Goal: Task Accomplishment & Management: Manage account settings

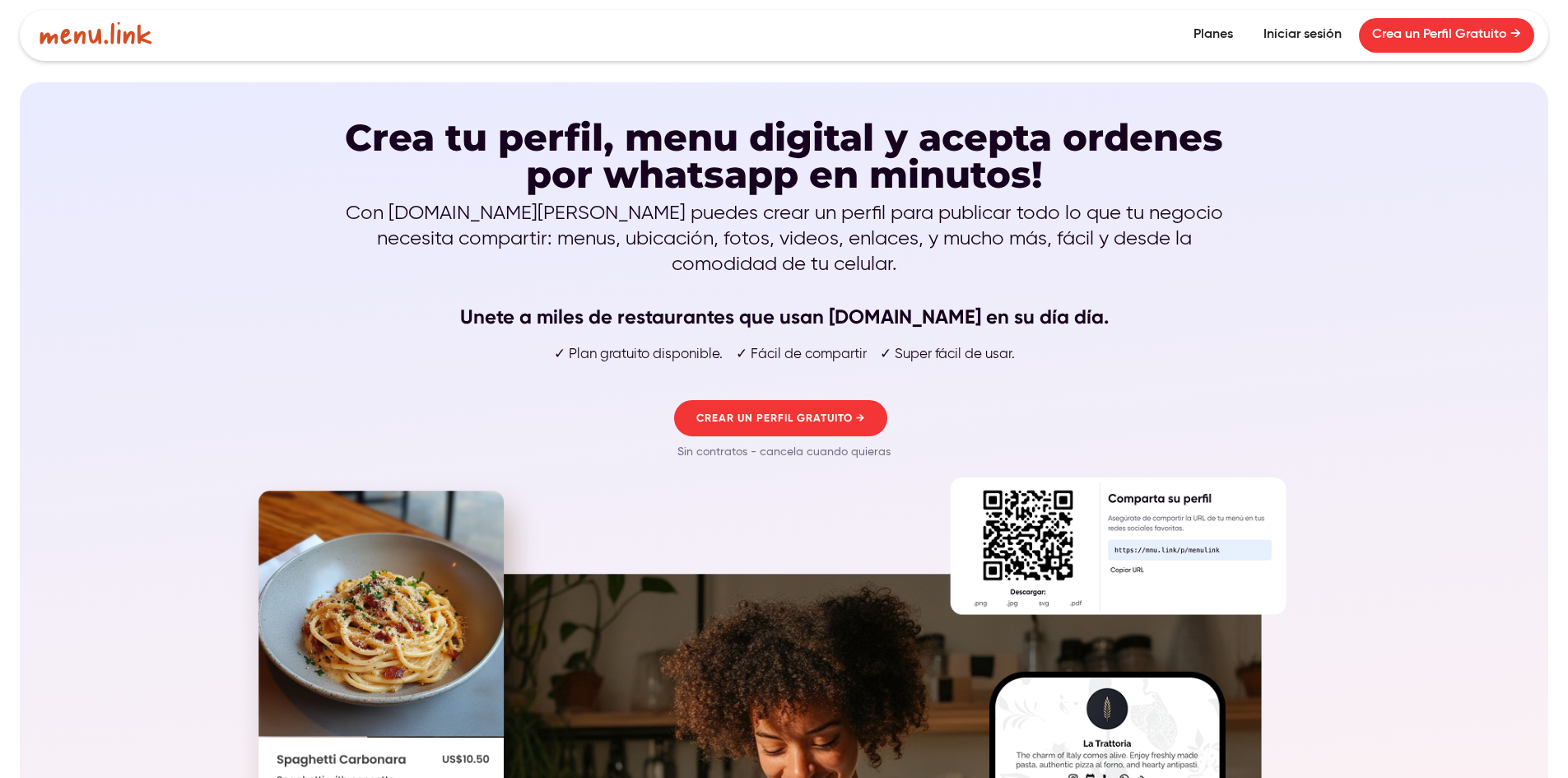
click at [1297, 36] on link "Iniciar sesión" at bounding box center [1302, 35] width 104 height 34
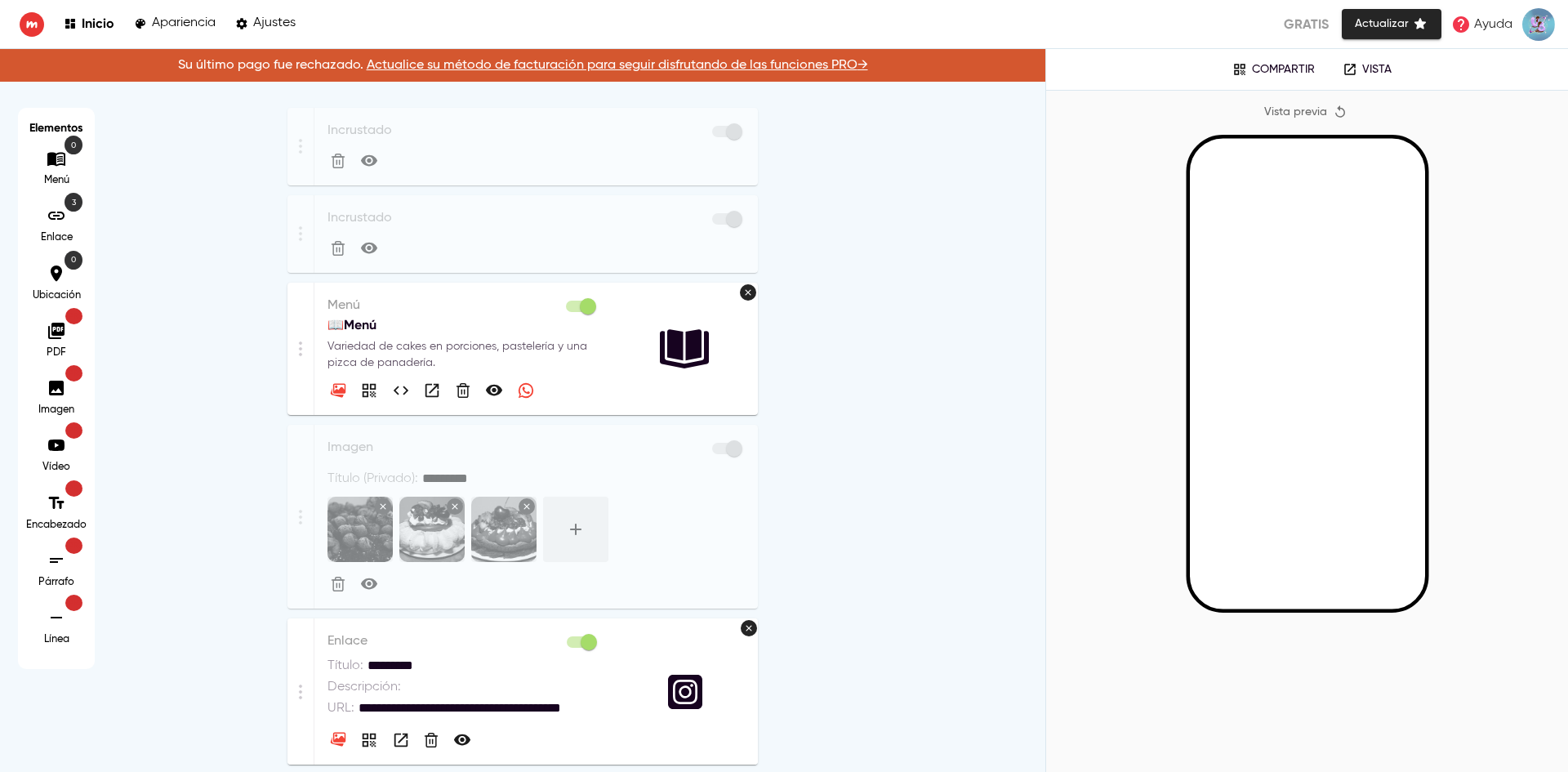
click at [408, 65] on link "Actualice su método de facturación para seguir disfrutando de las funciones PRO…" at bounding box center [617, 65] width 502 height 13
click at [494, 334] on p "📖​Menú" at bounding box center [463, 325] width 271 height 20
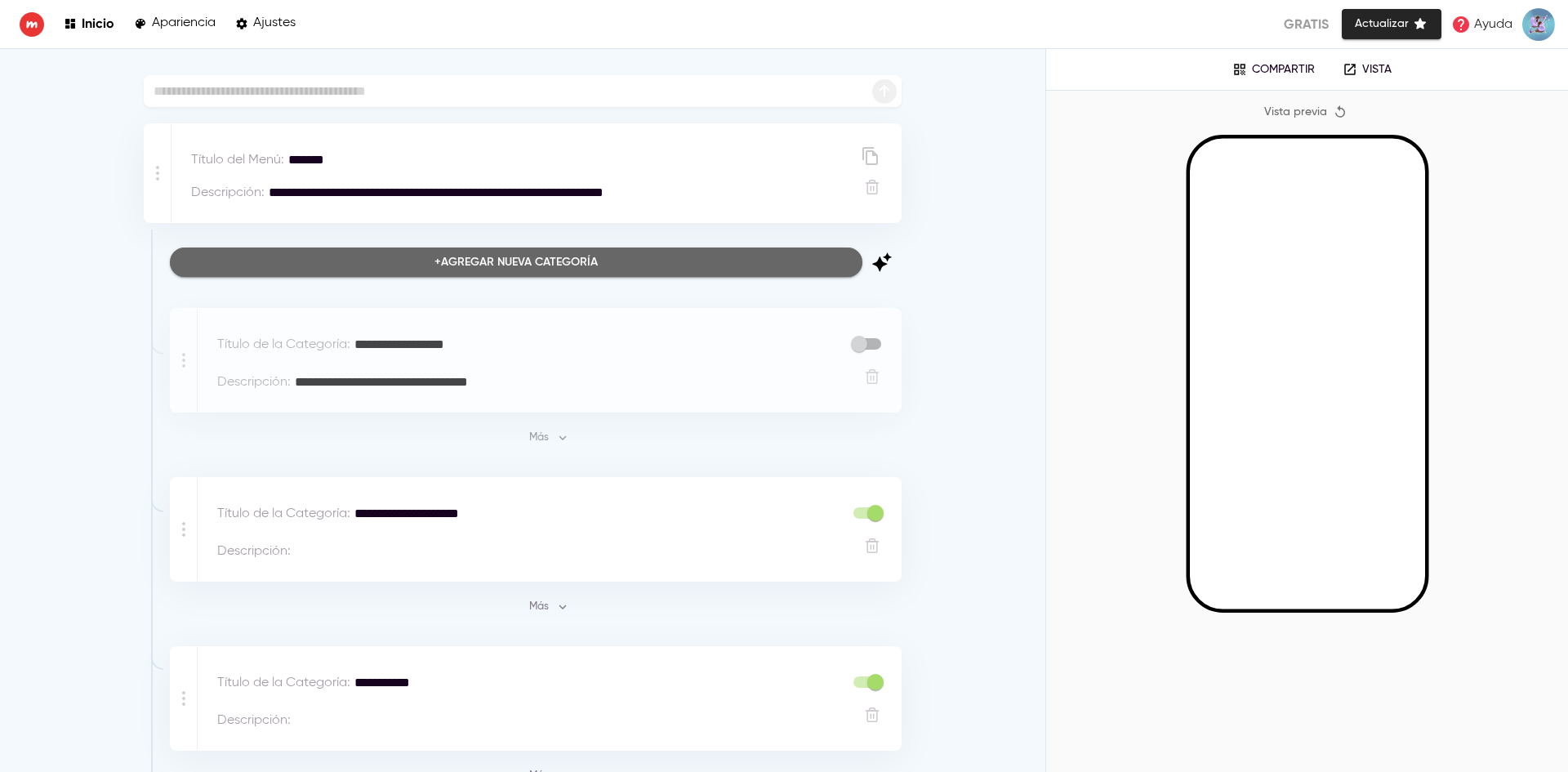
click at [528, 265] on div "+ Agregar nueva categoría" at bounding box center [516, 262] width 163 height 20
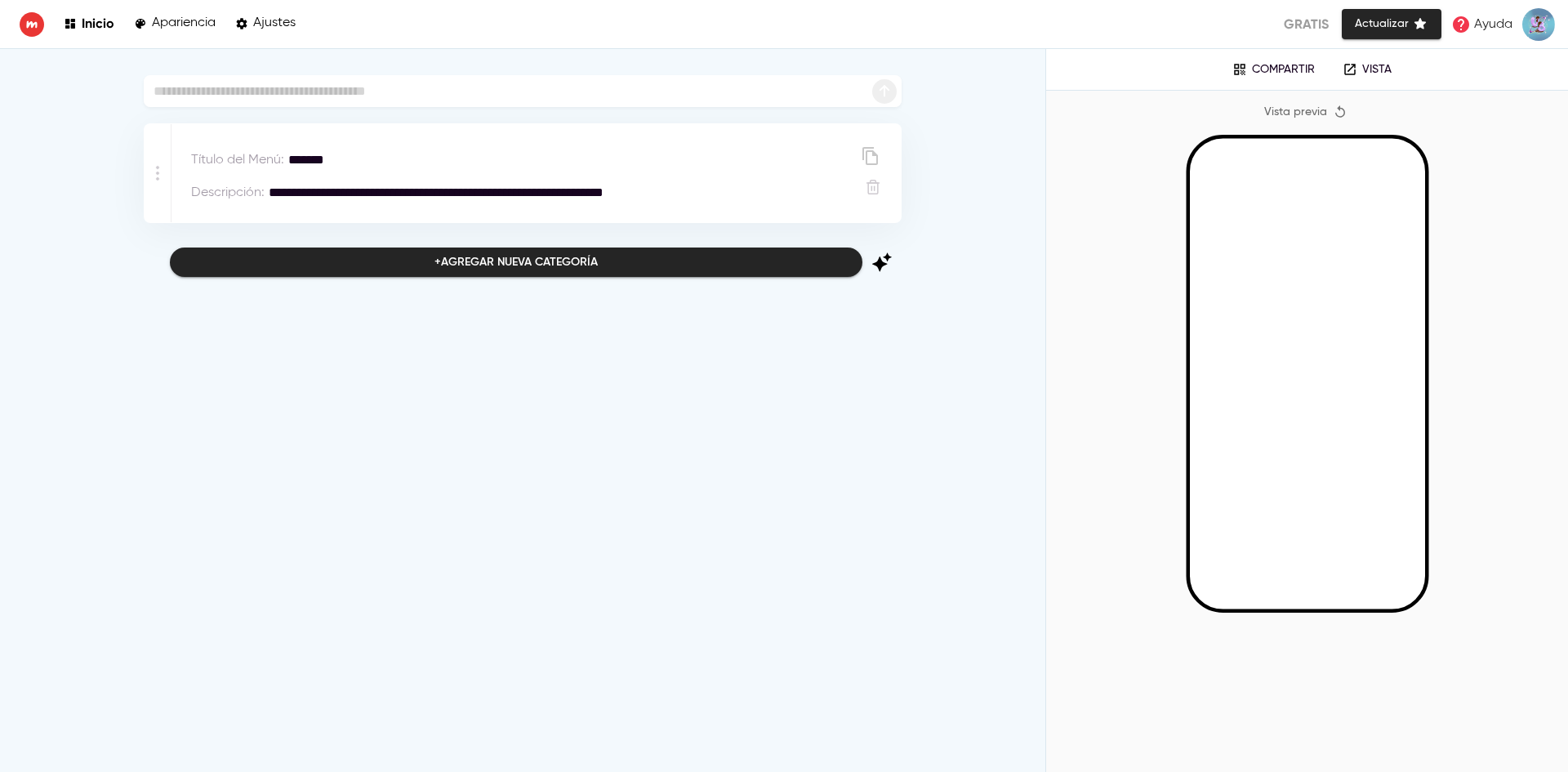
click at [103, 26] on p "Inicio" at bounding box center [98, 23] width 33 height 16
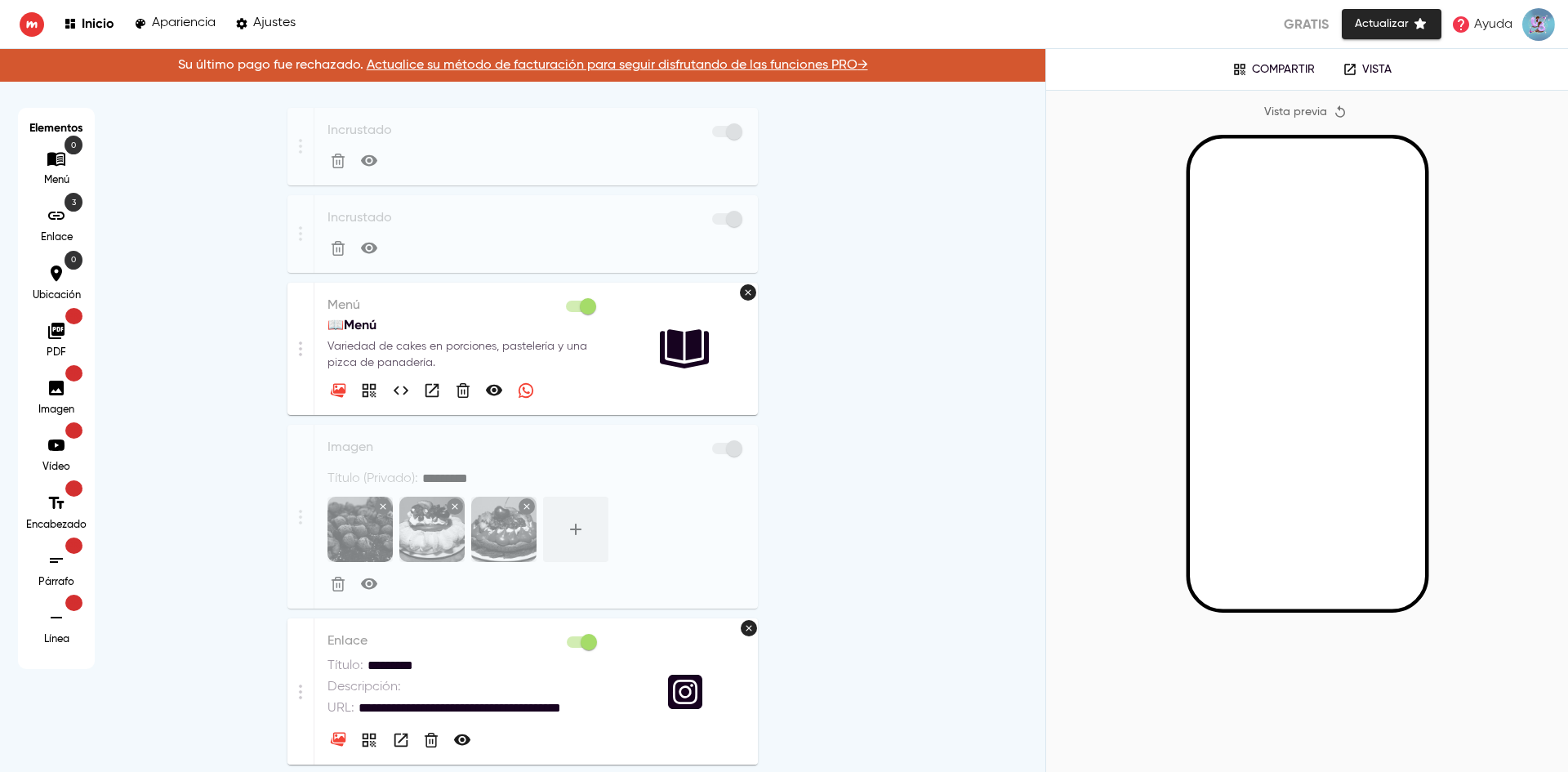
click at [409, 343] on p "Variedad de cakes en porciones, pastelería y una pizca de panadería." at bounding box center [463, 355] width 271 height 33
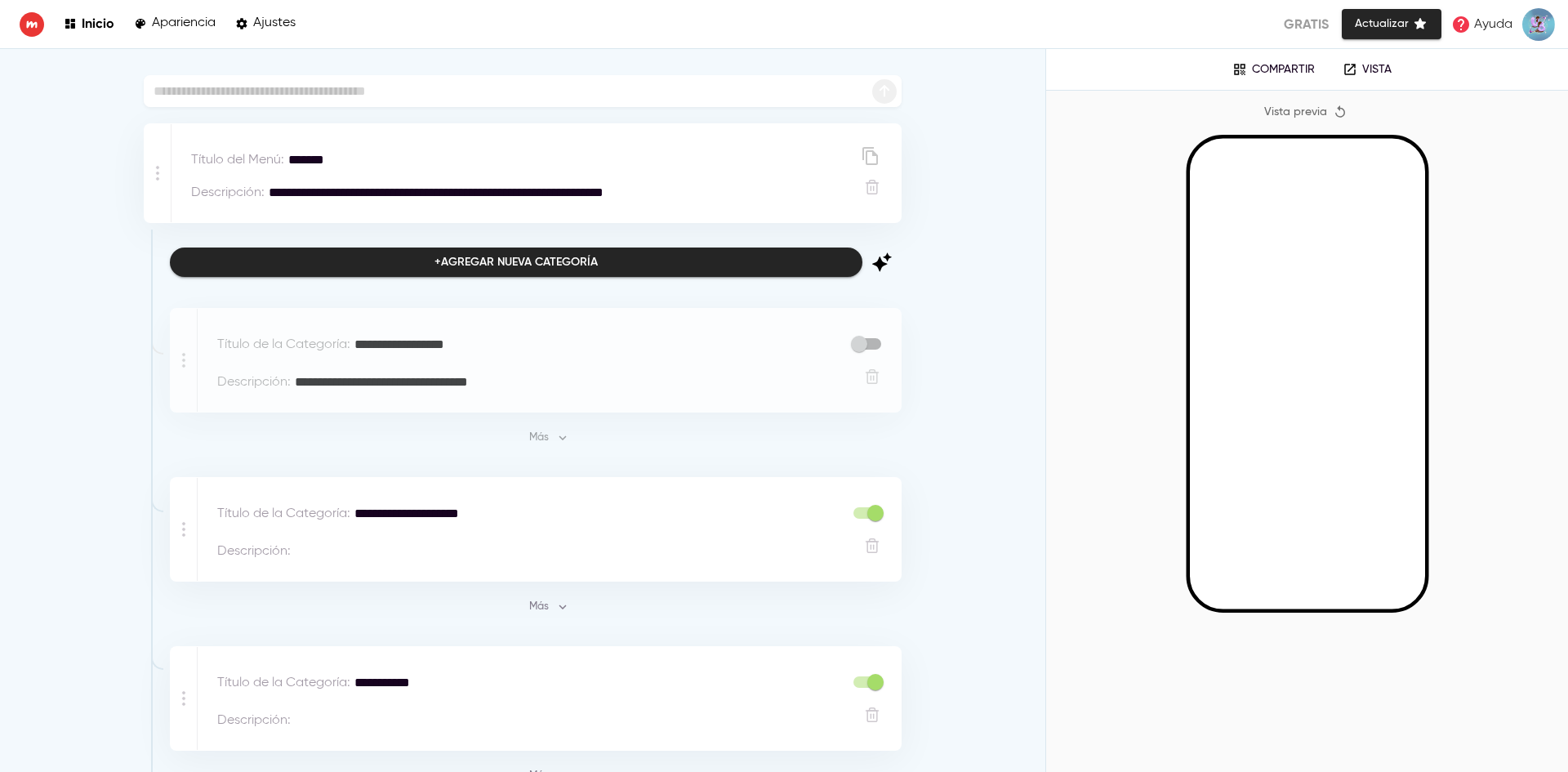
click at [548, 433] on span "Más" at bounding box center [548, 438] width 44 height 19
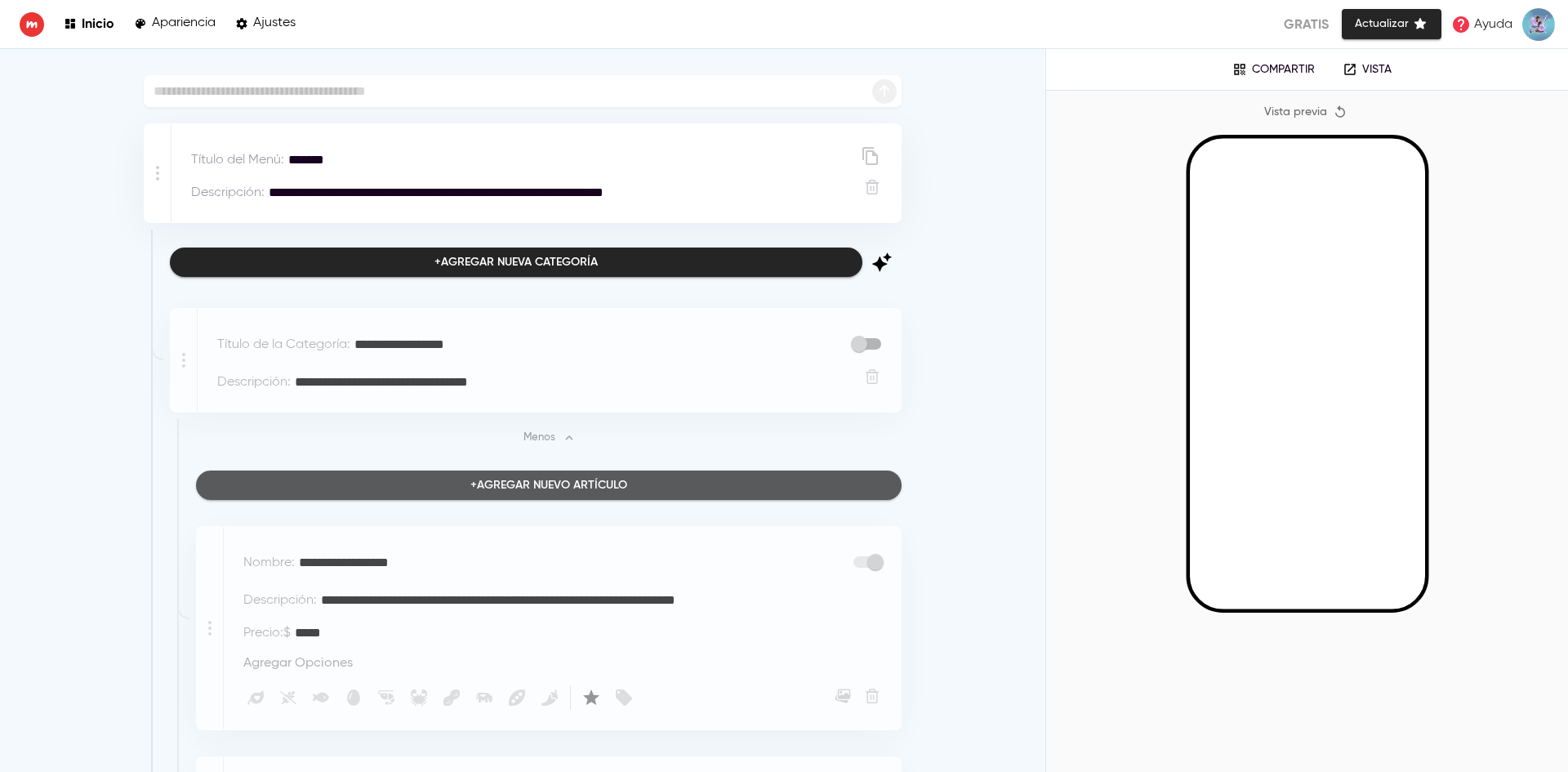
click at [547, 490] on div "+ Agregar nuevo artículo" at bounding box center [548, 485] width 156 height 20
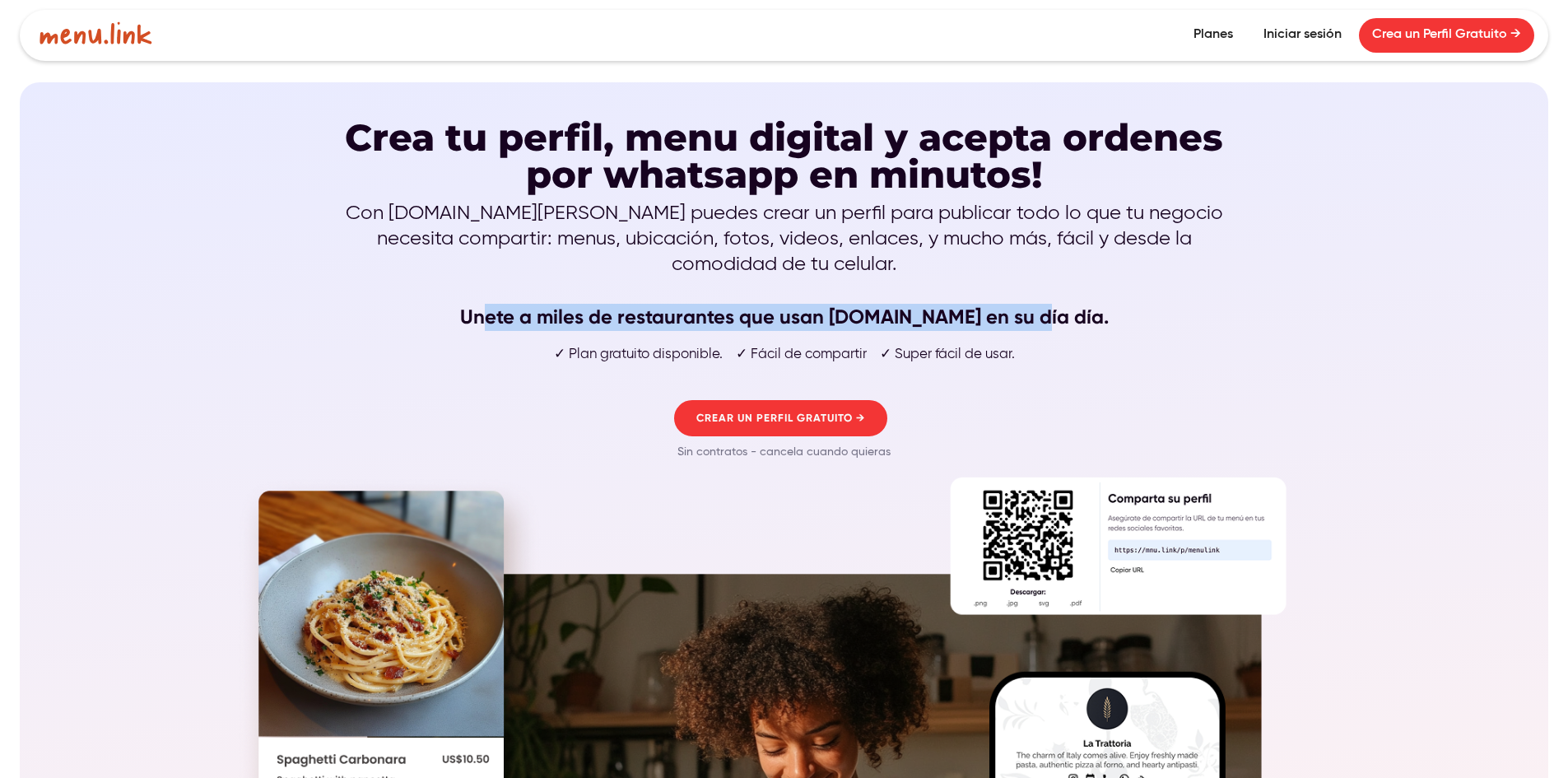
drag, startPoint x: 514, startPoint y: 291, endPoint x: 1053, endPoint y: 286, distance: 539.0
click at [1050, 305] on strong "Unete a miles de restaurantes que usan [DOMAIN_NAME] en su día día." at bounding box center [784, 316] width 648 height 24
click at [1056, 305] on strong "Unete a miles de restaurantes que usan [DOMAIN_NAME] en su día día." at bounding box center [784, 316] width 648 height 24
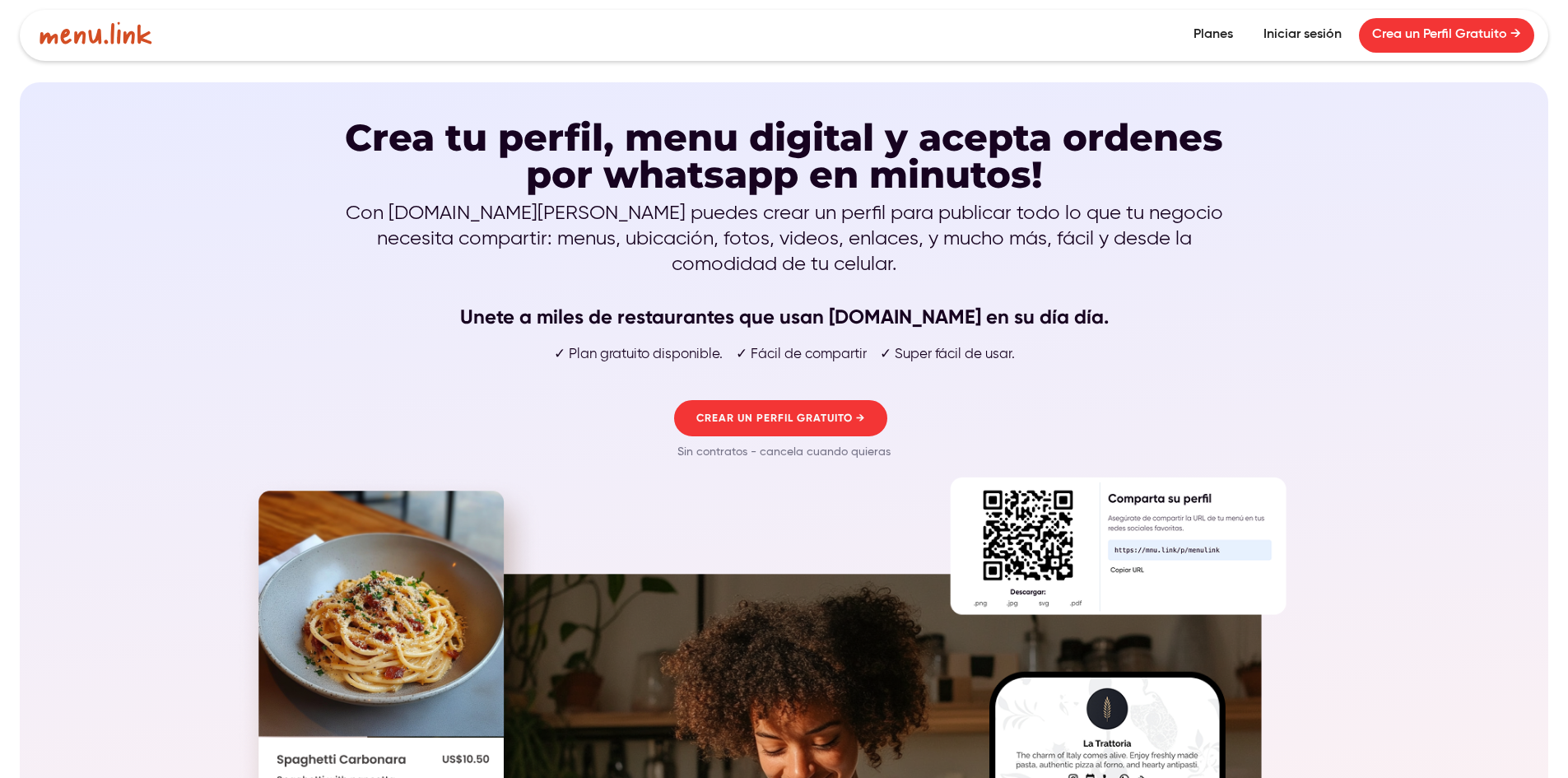
click at [1303, 41] on link "Iniciar sesión" at bounding box center [1302, 35] width 104 height 34
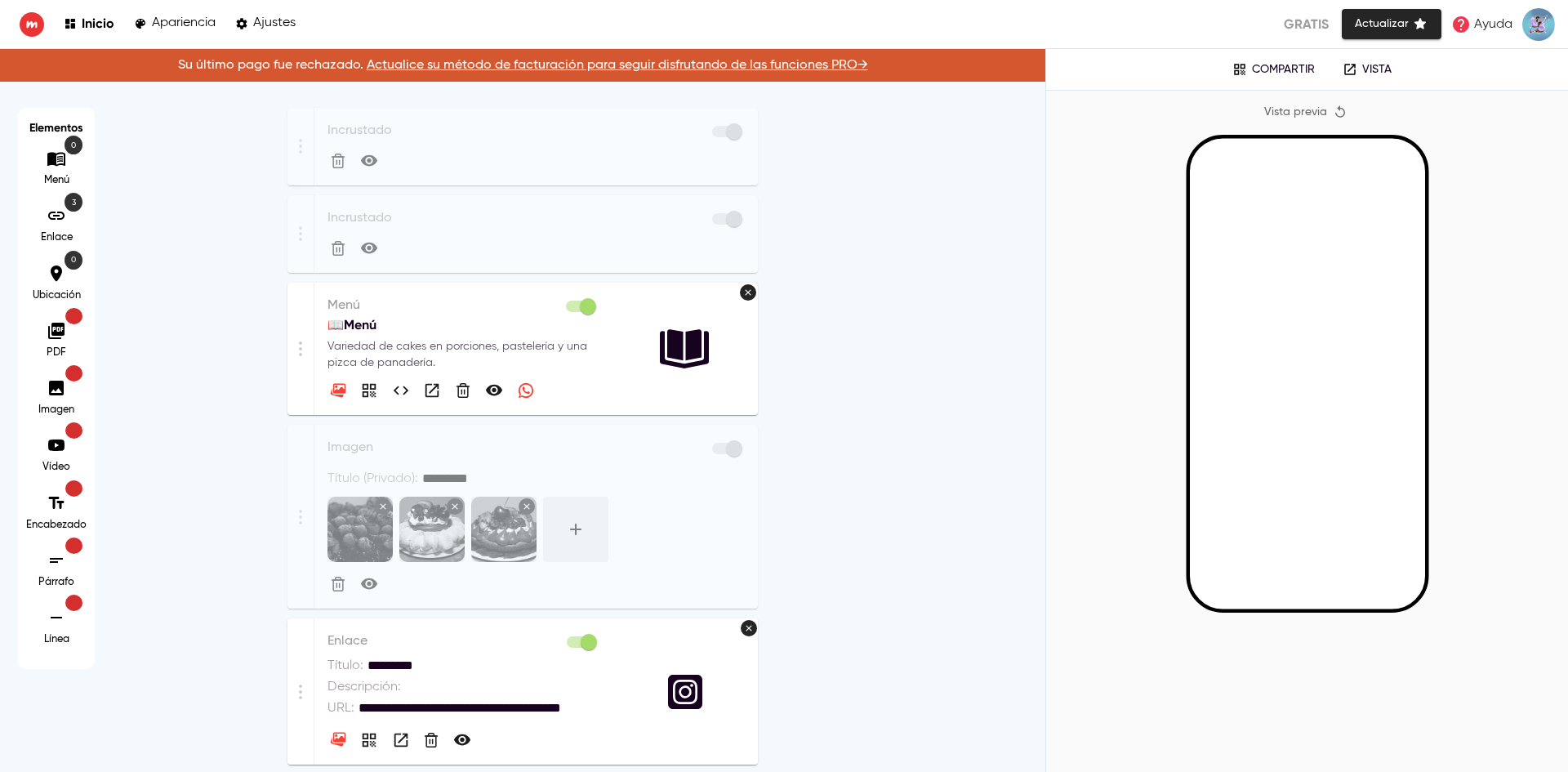
drag, startPoint x: 1179, startPoint y: 228, endPoint x: 1149, endPoint y: 209, distance: 35.5
click at [1149, 209] on div at bounding box center [1307, 369] width 470 height 470
click at [502, 56] on p "Su último pago fue rechazado. Actualice su método de facturación para seguir di…" at bounding box center [522, 65] width 1046 height 33
click at [502, 57] on p "Su último pago fue rechazado. Actualice su método de facturación para seguir di…" at bounding box center [522, 65] width 1046 height 33
click at [513, 70] on link "Actualice su método de facturación para seguir disfrutando de las funciones PRO…" at bounding box center [617, 65] width 502 height 13
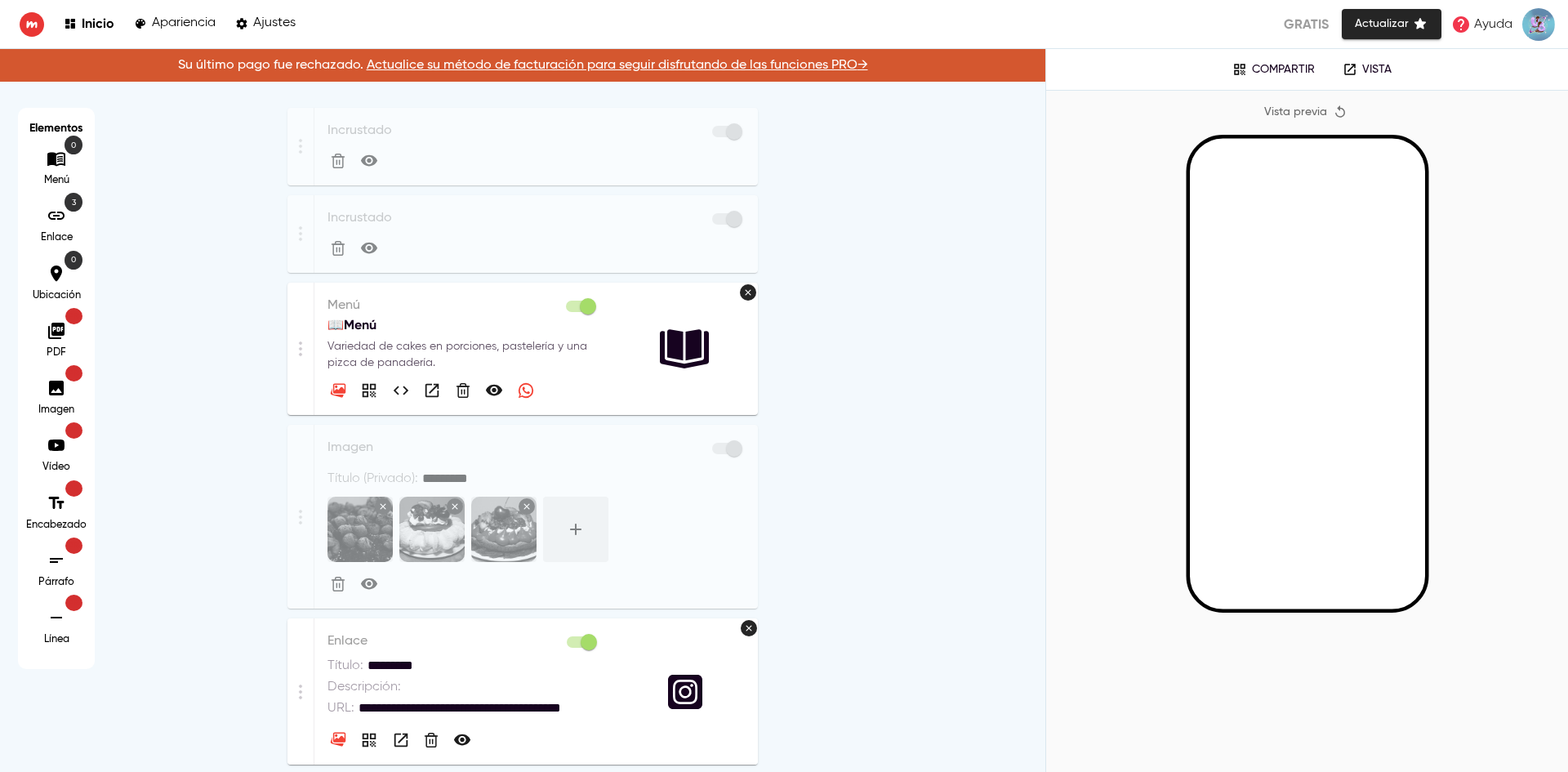
click at [671, 65] on link "Actualice su método de facturación para seguir disfrutando de las funciones PRO…" at bounding box center [617, 65] width 502 height 13
click at [1512, 24] on link "Ayuda" at bounding box center [1482, 24] width 71 height 30
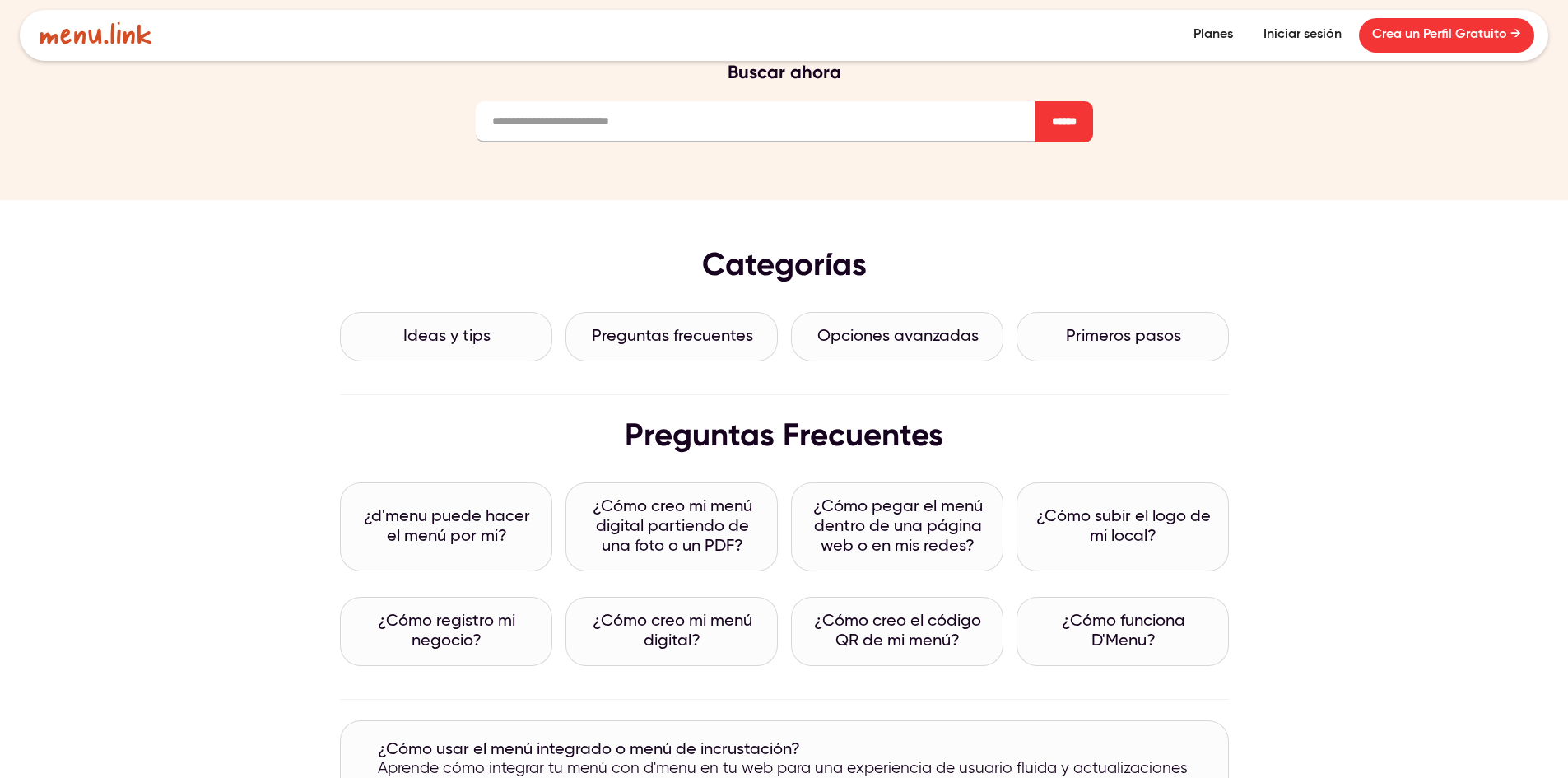
click at [737, 334] on h2 "Preguntas frecuentes" at bounding box center [673, 336] width 161 height 20
click at [900, 329] on h2 "Opciones avanzadas" at bounding box center [898, 336] width 161 height 20
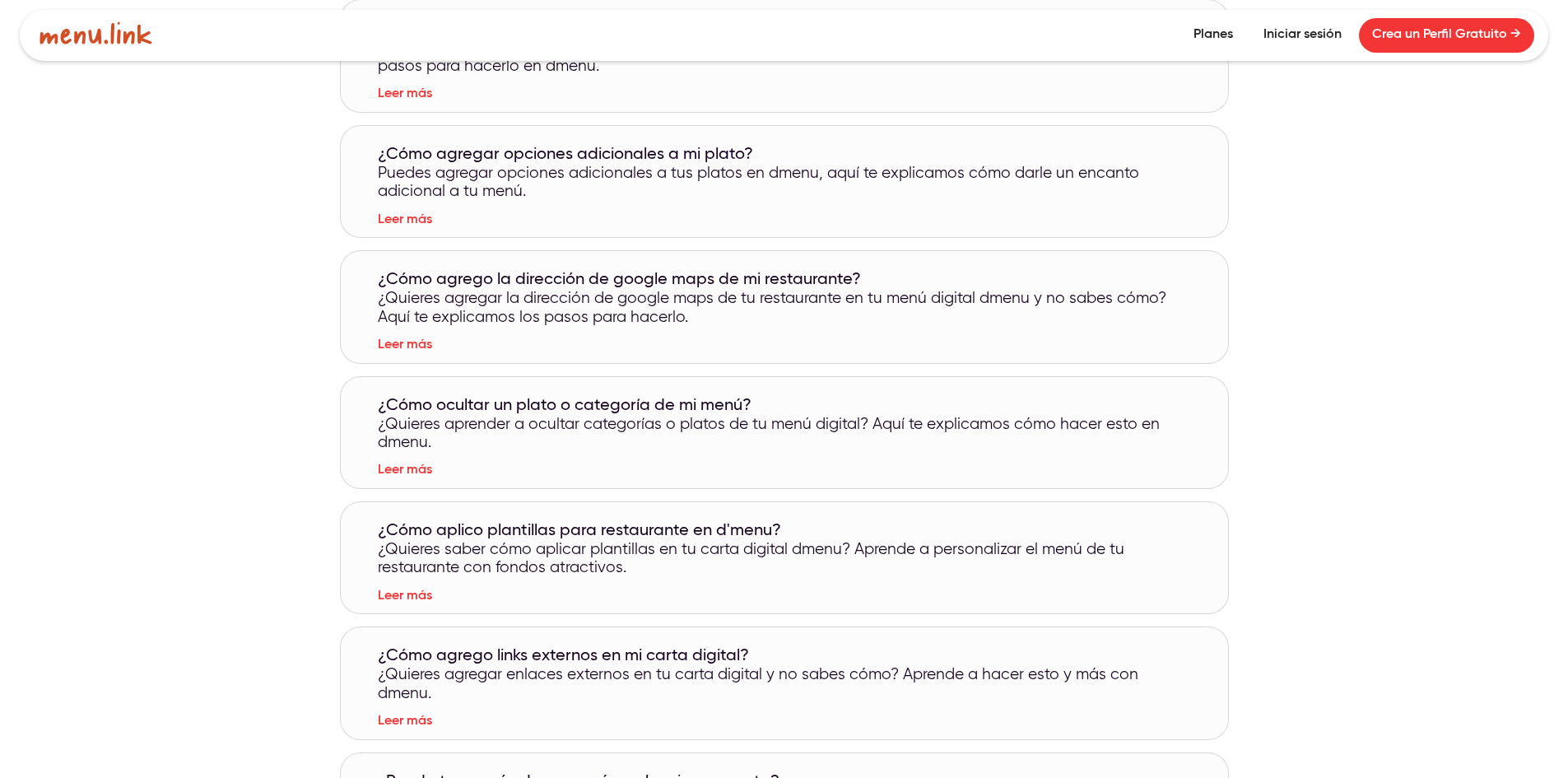
scroll to position [659, 0]
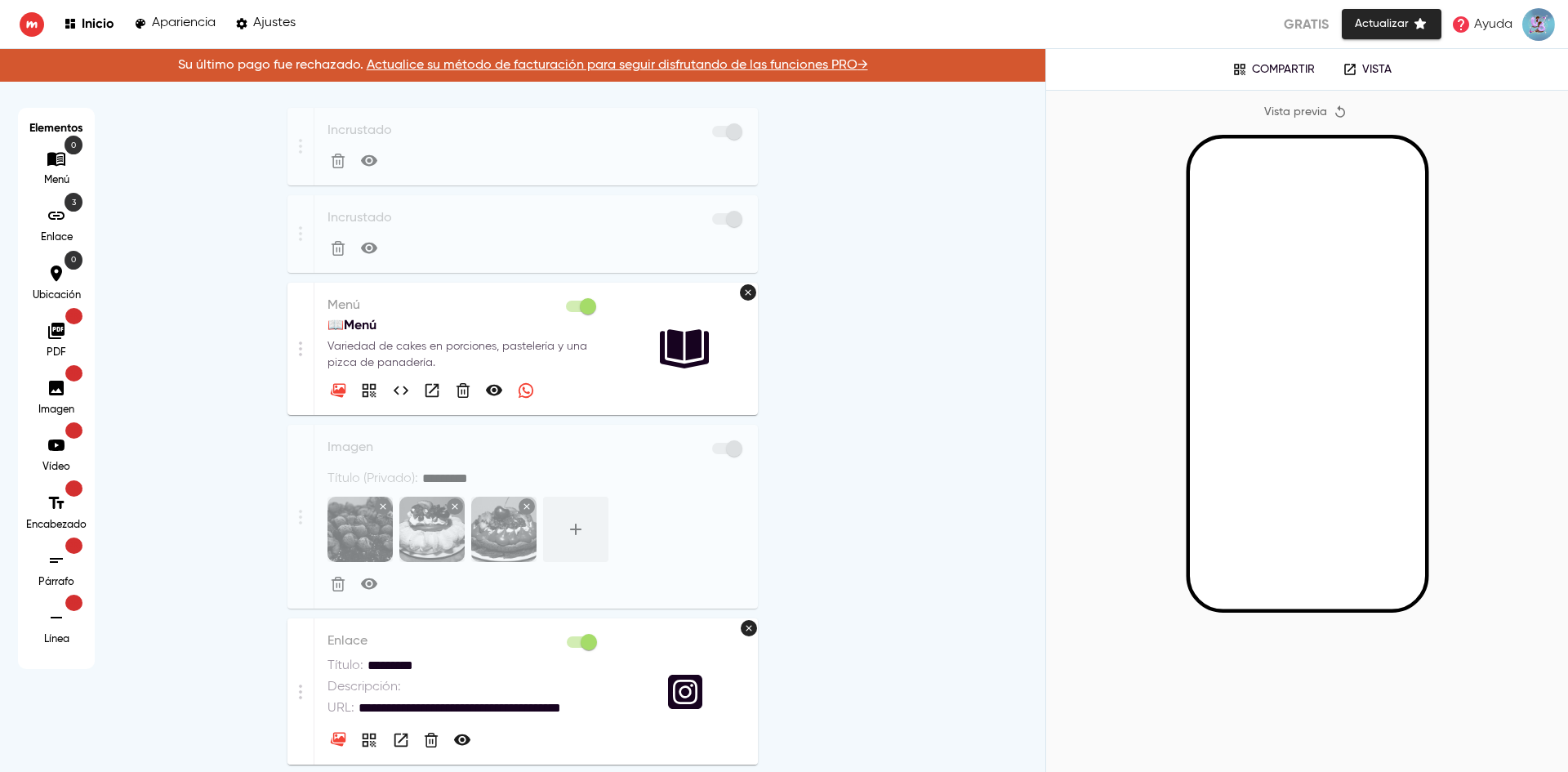
click at [467, 345] on p "Variedad de cakes en porciones, pastelería y una pizca de panadería." at bounding box center [463, 355] width 271 height 33
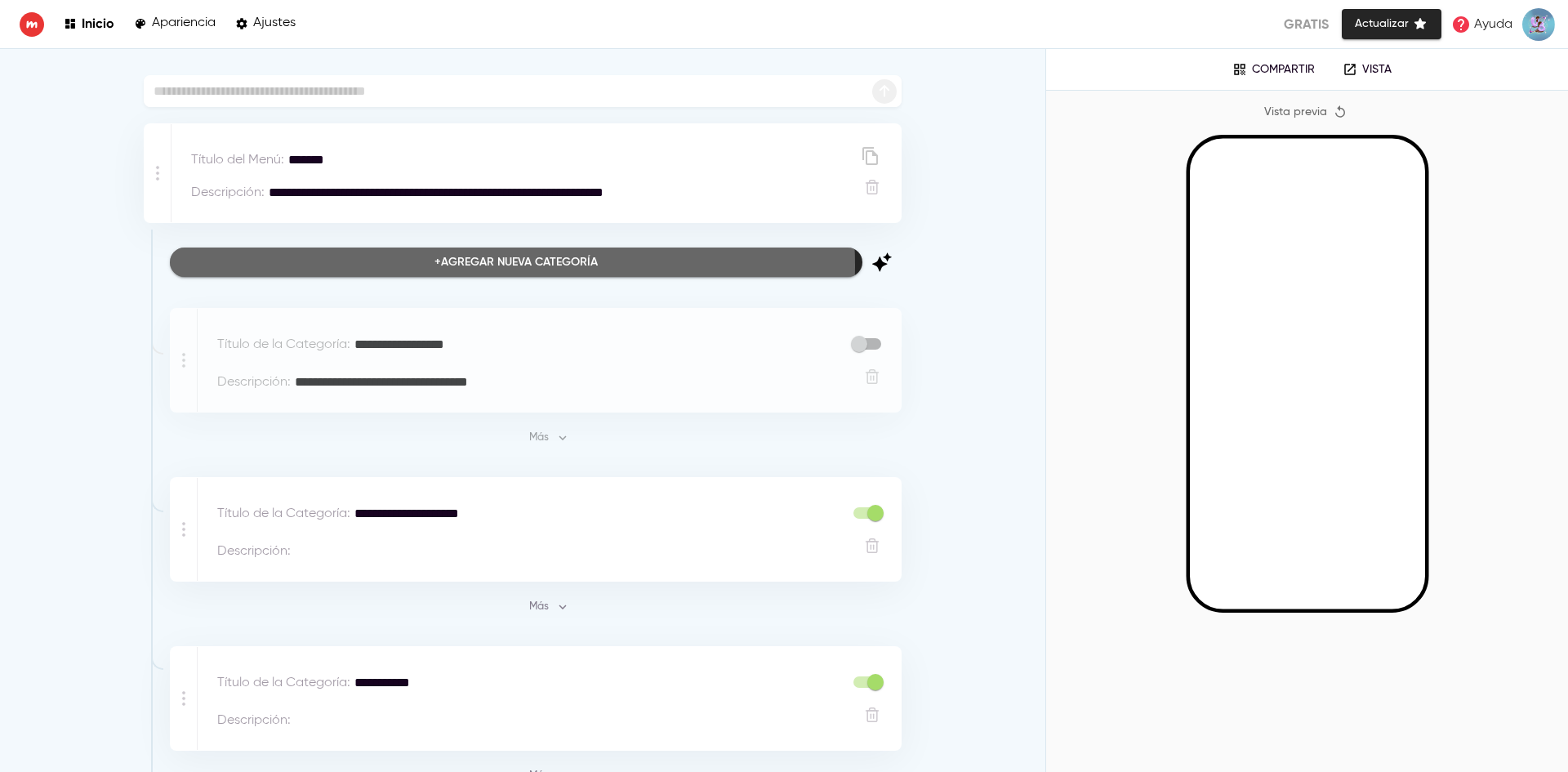
click at [490, 265] on div "+ Agregar nueva categoría" at bounding box center [516, 262] width 163 height 20
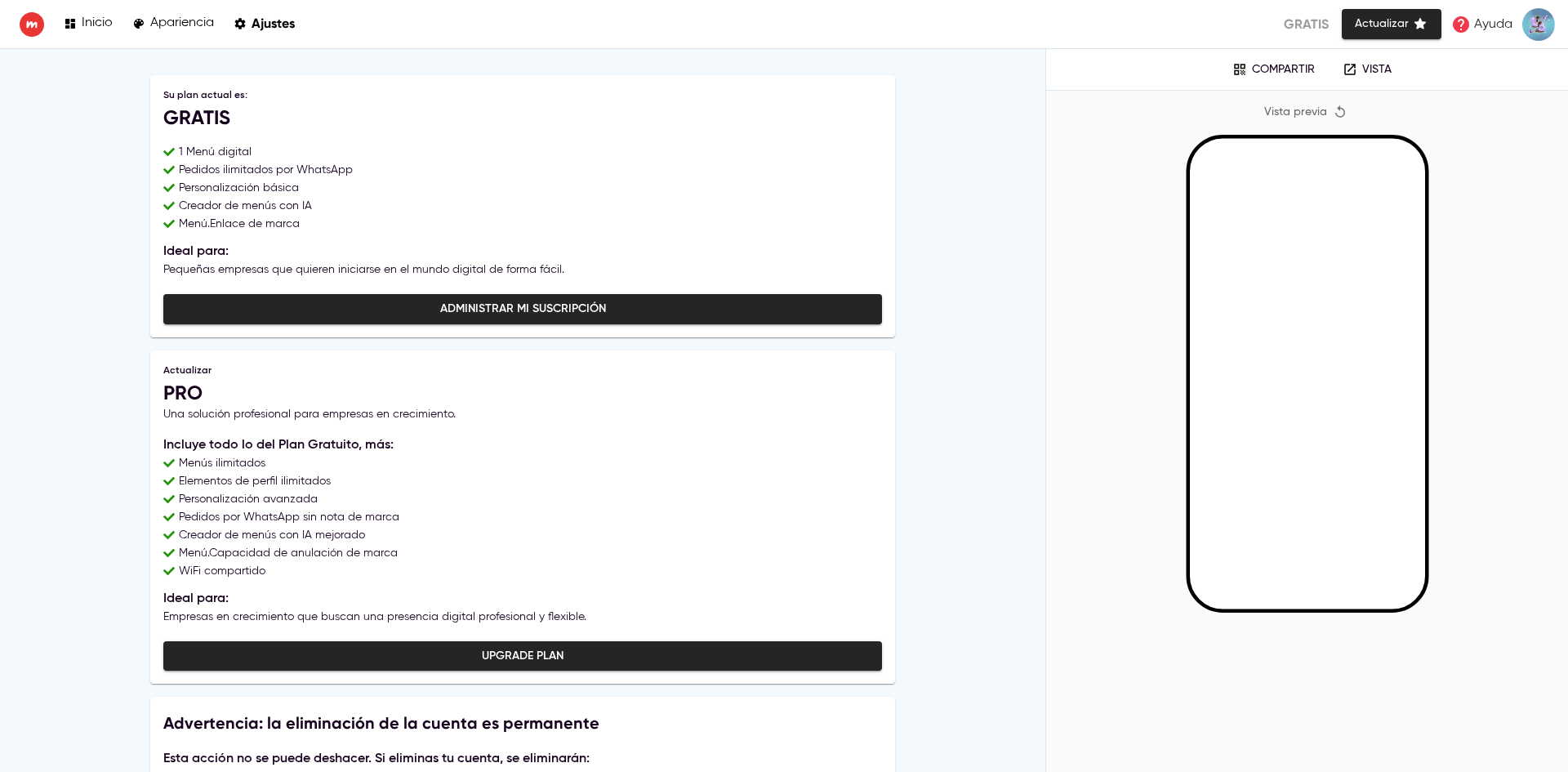
scroll to position [148, 0]
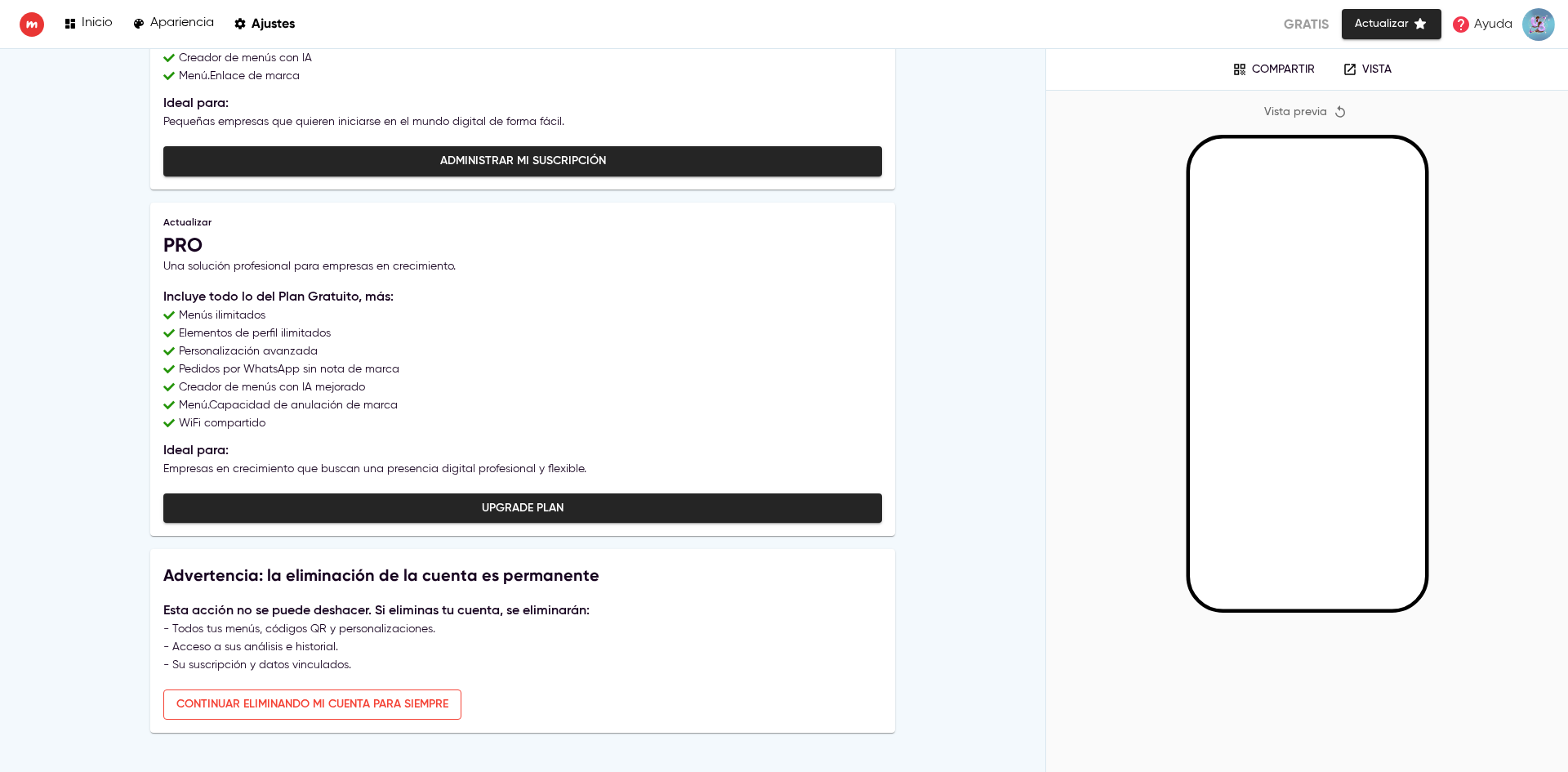
click at [541, 166] on span "Administrar mi suscripción" at bounding box center [522, 161] width 693 height 20
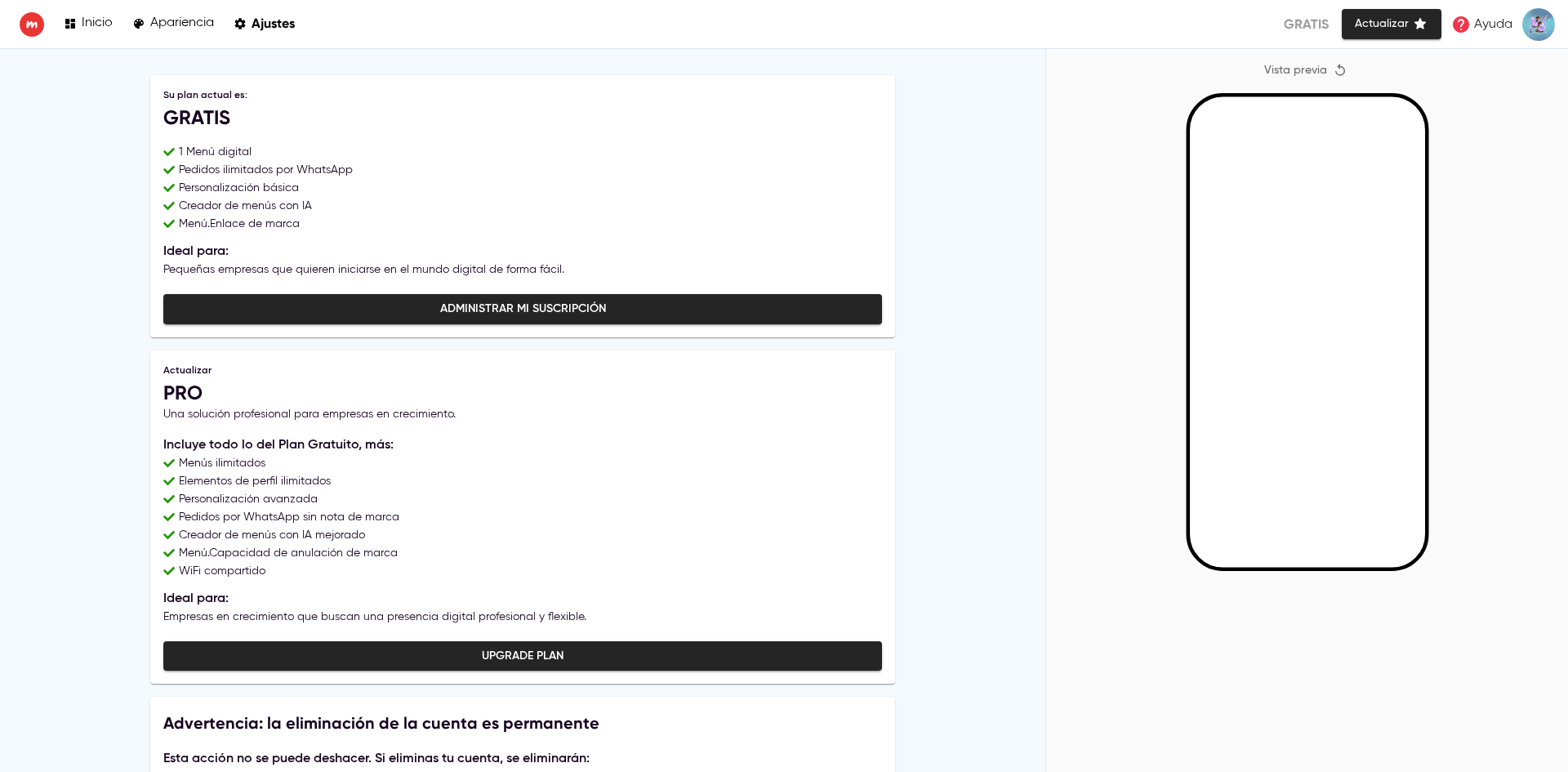
click at [110, 23] on p "Inicio" at bounding box center [97, 23] width 31 height 16
